Goal: Task Accomplishment & Management: Manage account settings

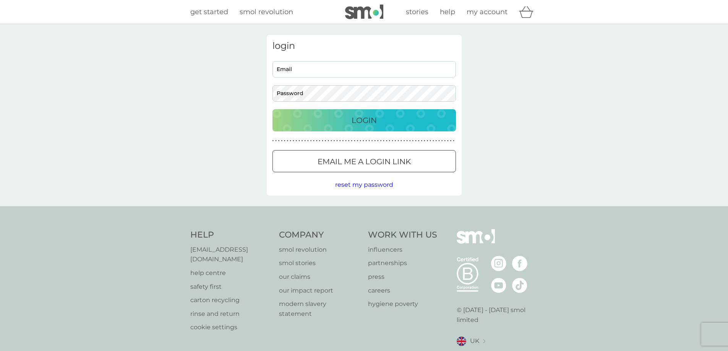
click at [323, 72] on input "Email" at bounding box center [365, 69] width 184 height 16
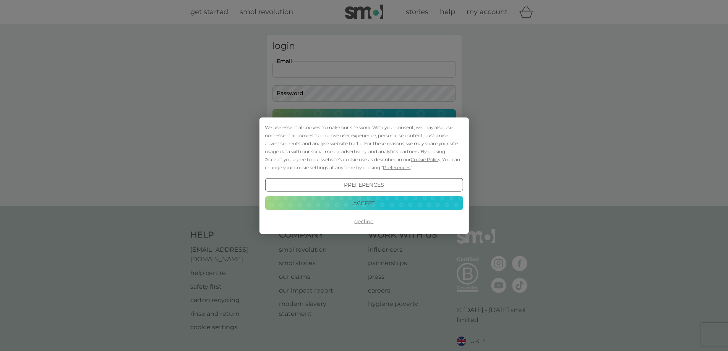
type input "[EMAIL_ADDRESS][DOMAIN_NAME]"
click at [336, 92] on div "We use essential cookies to make our site work. With your consent, we may also …" at bounding box center [364, 175] width 728 height 351
click at [377, 203] on button "Accept" at bounding box center [364, 204] width 198 height 14
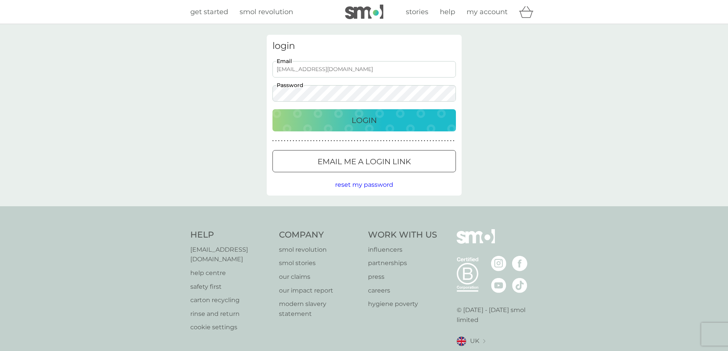
click at [331, 118] on div "Login" at bounding box center [364, 120] width 168 height 12
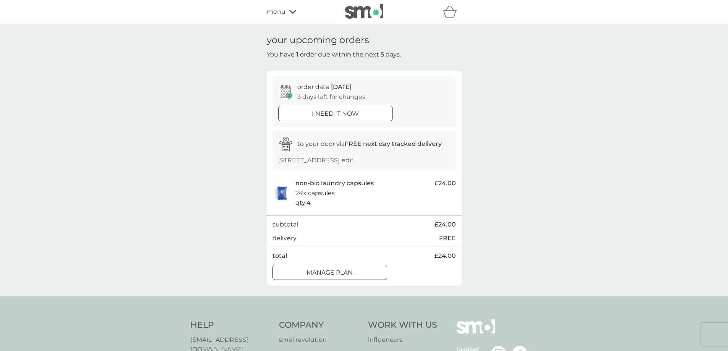
click at [346, 275] on p "Manage plan" at bounding box center [330, 273] width 46 height 10
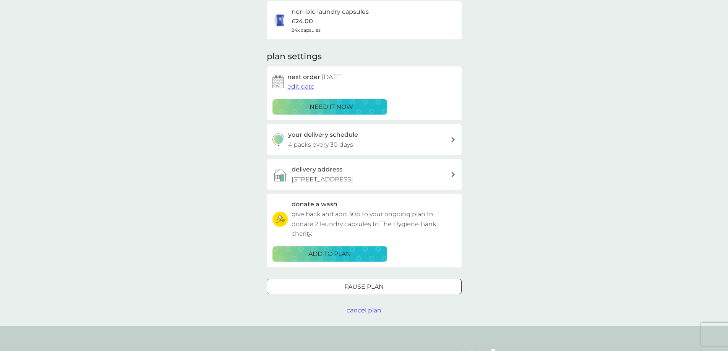
scroll to position [76, 0]
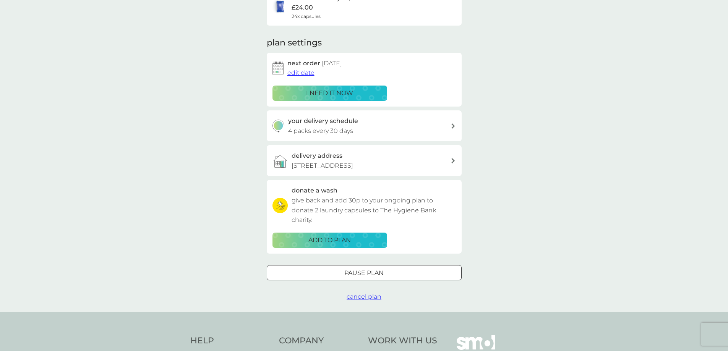
click at [376, 273] on div at bounding box center [365, 273] width 28 height 8
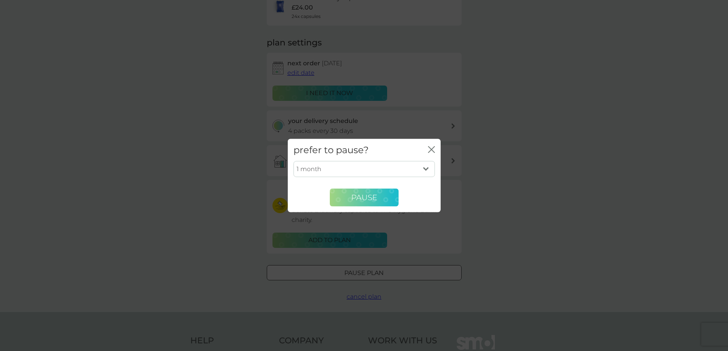
click at [380, 197] on button "Pause" at bounding box center [364, 197] width 69 height 18
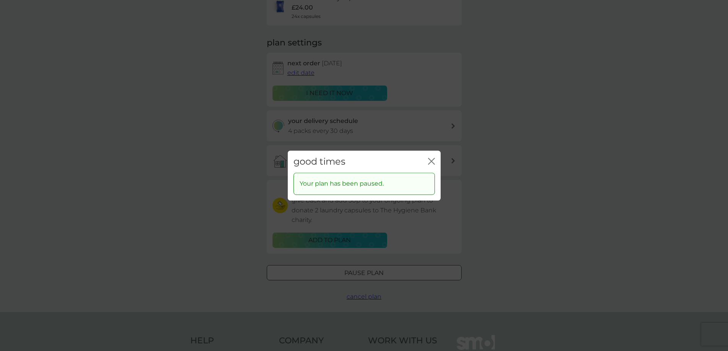
click at [432, 164] on icon "close" at bounding box center [431, 161] width 7 height 7
